Goal: Information Seeking & Learning: Check status

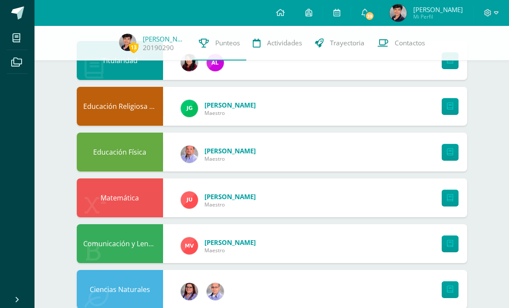
scroll to position [79, 0]
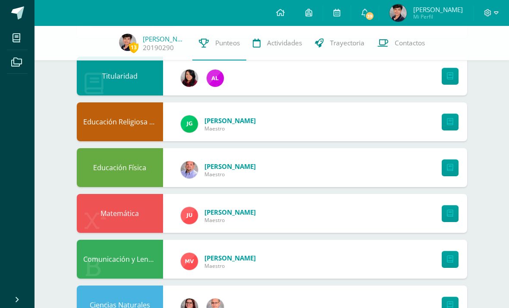
click at [375, 19] on span "39" at bounding box center [369, 15] width 9 height 9
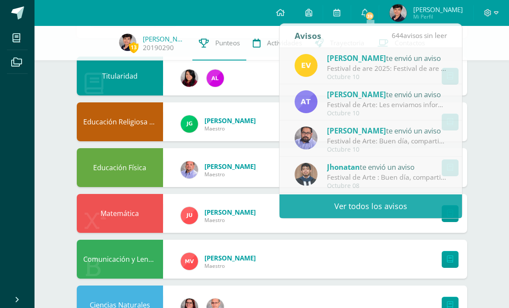
click at [375, 13] on span "39" at bounding box center [369, 15] width 9 height 9
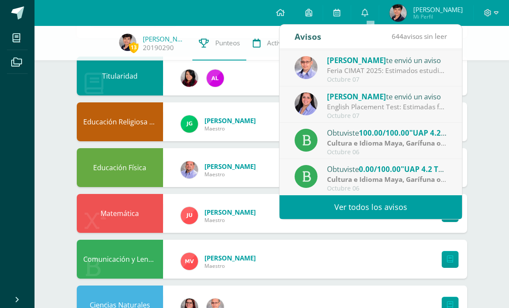
scroll to position [144, 0]
click at [422, 135] on span ""UAP 4.2 Cuadro comparativo Cultra ladina y Cultura ladina"" at bounding box center [519, 133] width 218 height 10
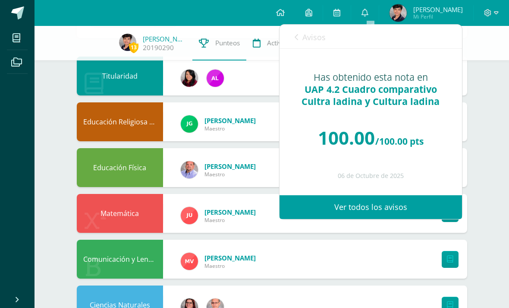
click at [296, 33] on link "Avisos" at bounding box center [310, 37] width 31 height 25
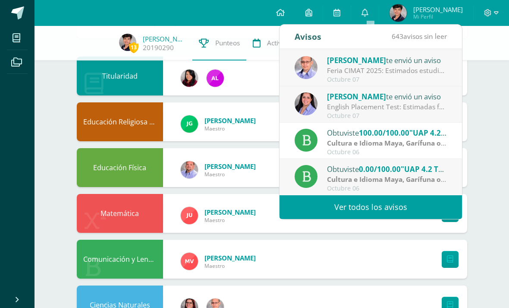
click at [381, 173] on span "0.00/100.00" at bounding box center [380, 169] width 42 height 10
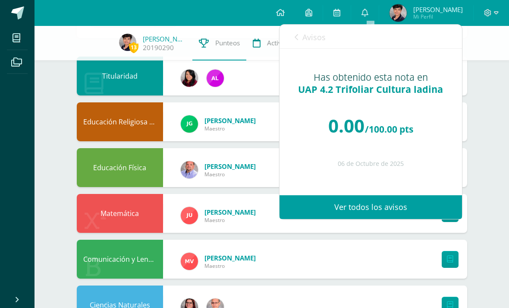
click at [299, 38] on link "Avisos" at bounding box center [310, 37] width 31 height 25
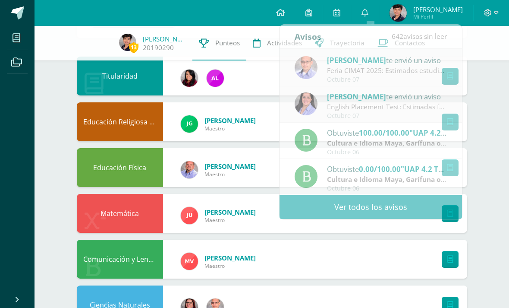
click at [486, 54] on div "13 Marco Rodas 20190290 Punteos Actividades Trayectoria Contactos" at bounding box center [254, 43] width 509 height 35
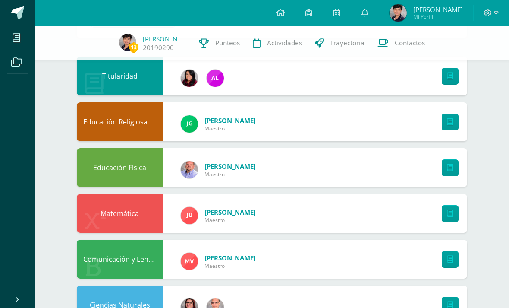
click at [379, 7] on link "0" at bounding box center [365, 13] width 28 height 26
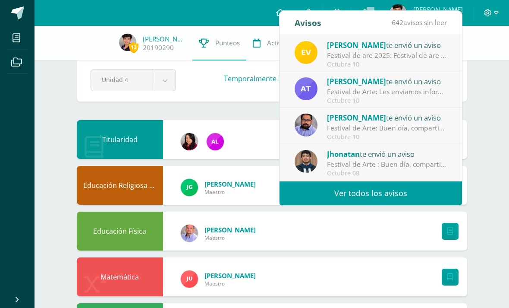
scroll to position [16, 0]
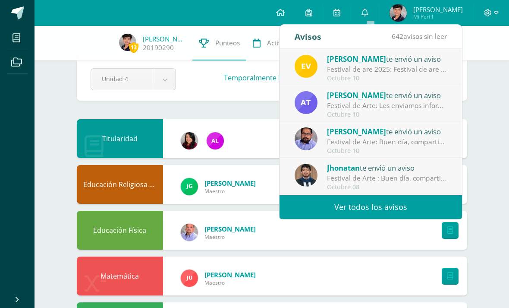
click at [386, 208] on link "Ver todos los avisos" at bounding box center [371, 207] width 183 height 24
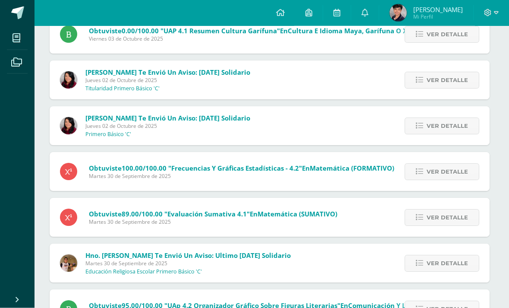
scroll to position [987, 2]
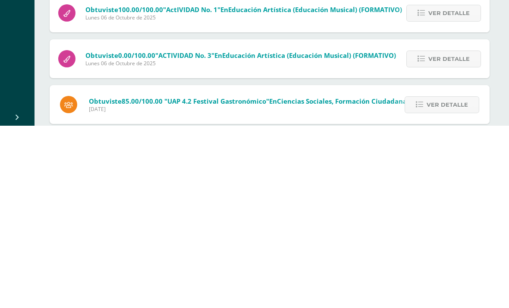
scroll to position [323, 2]
